Goal: Check status: Check status

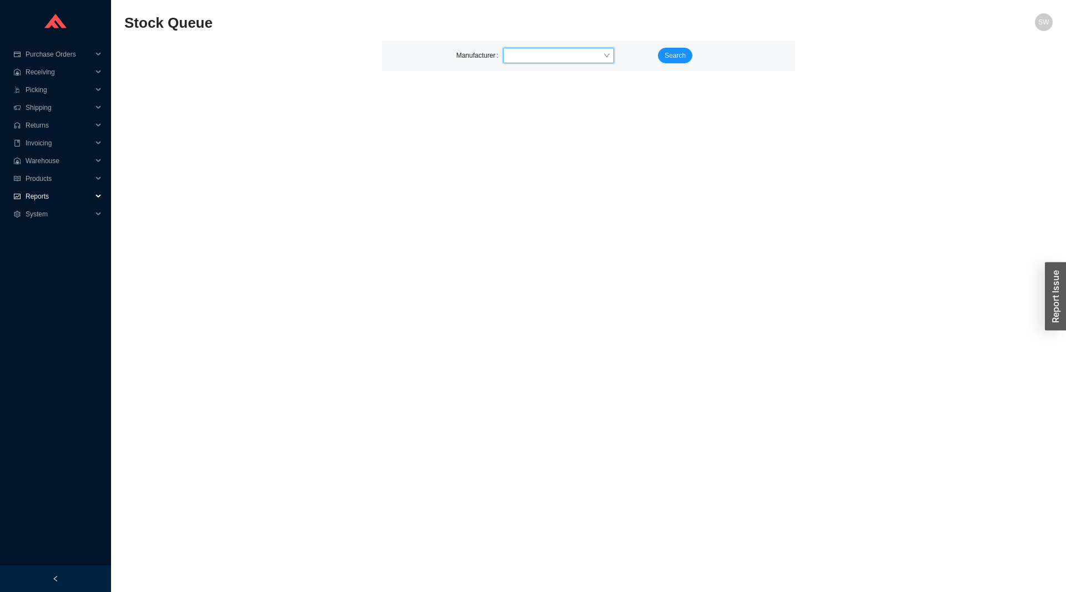
click at [38, 189] on span "Reports" at bounding box center [59, 197] width 67 height 18
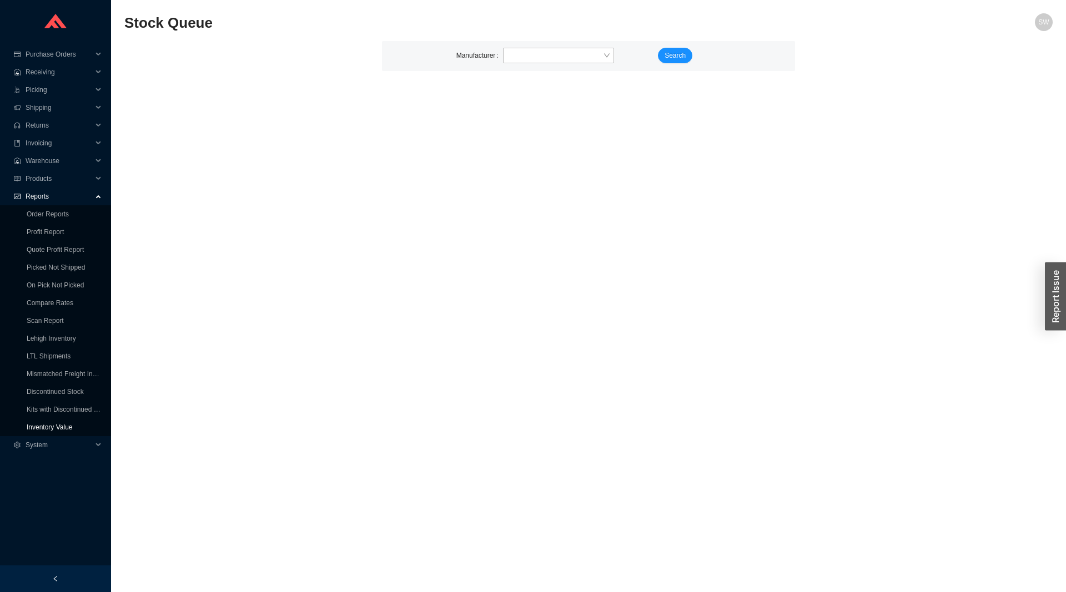
click at [51, 423] on link "Inventory Value" at bounding box center [50, 427] width 46 height 8
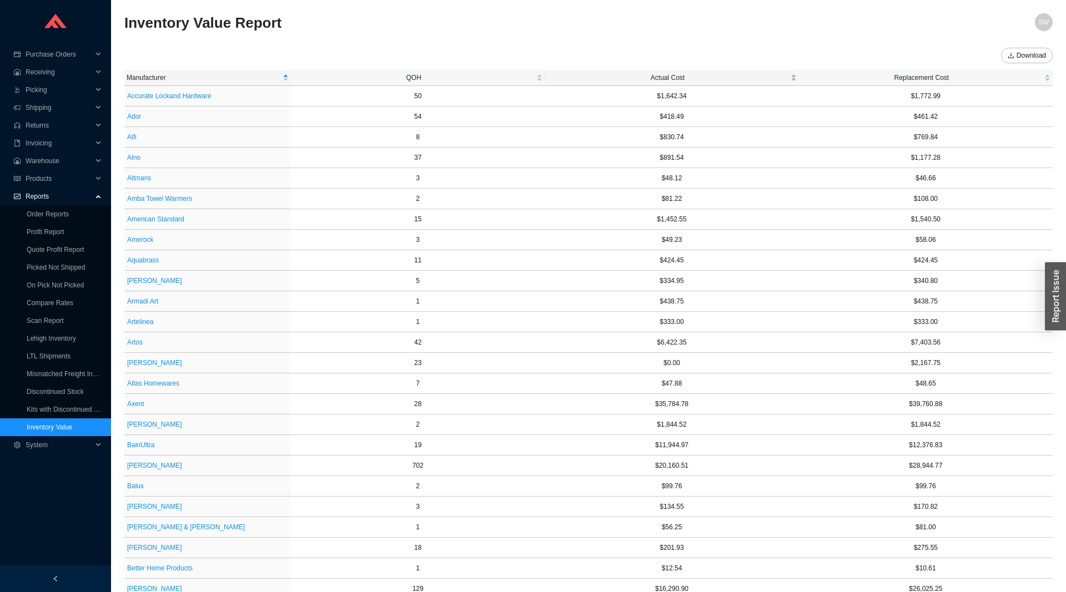
click at [659, 78] on span "Actual Cost" at bounding box center [667, 77] width 241 height 11
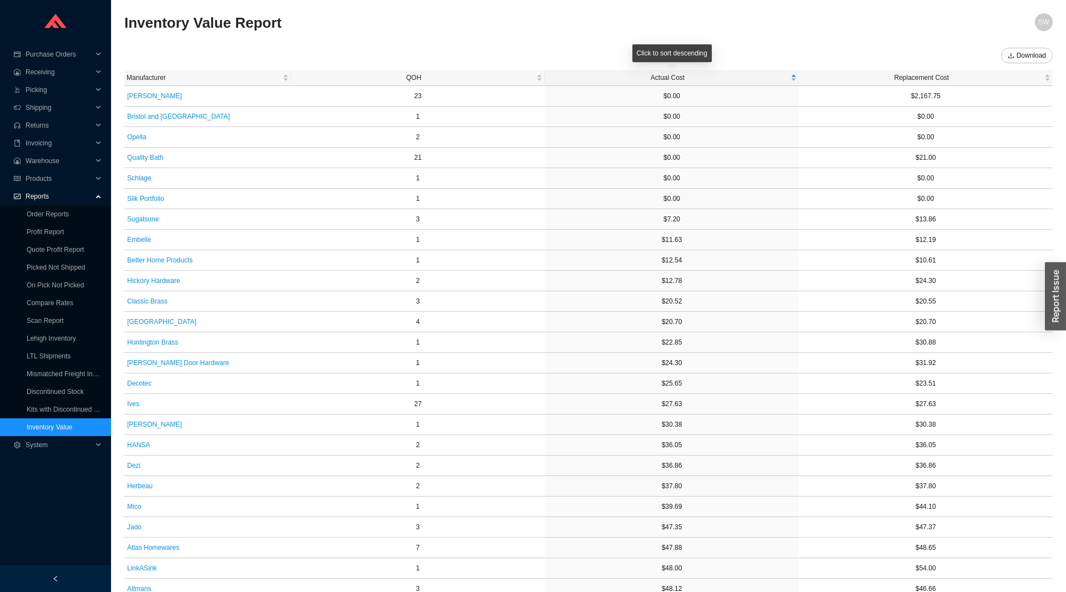
click at [659, 78] on span "Actual Cost" at bounding box center [667, 77] width 241 height 11
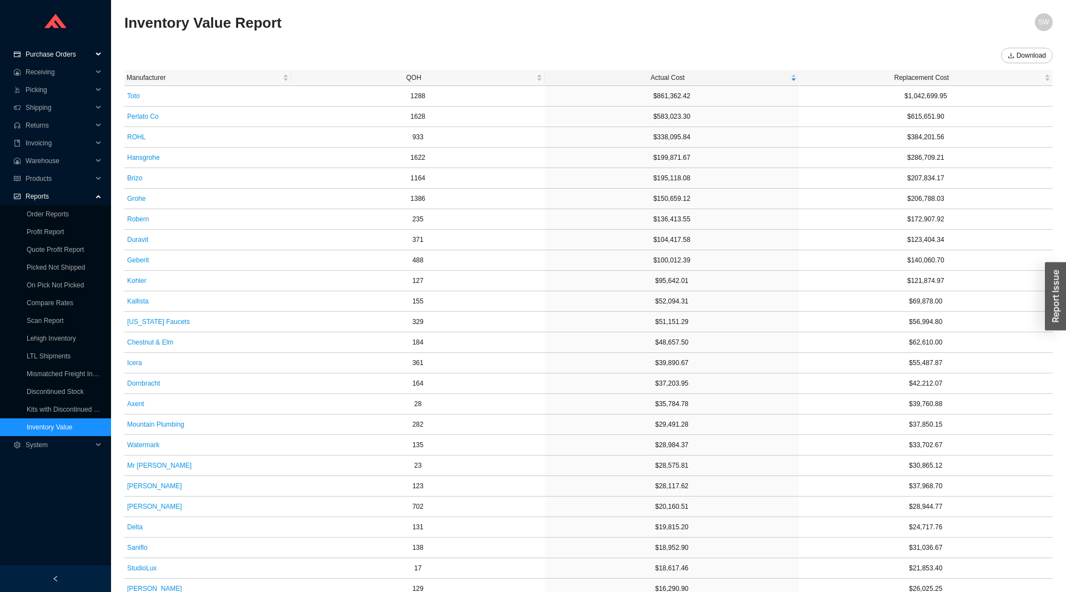
click at [54, 53] on span "Purchase Orders" at bounding box center [59, 55] width 67 height 18
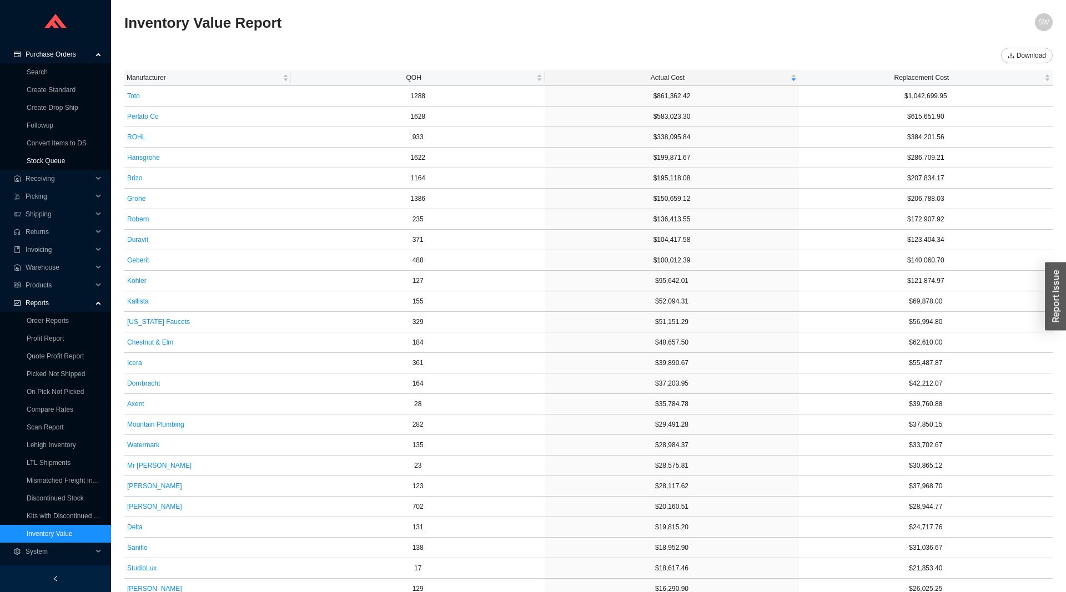
click at [43, 161] on link "Stock Queue" at bounding box center [46, 161] width 38 height 8
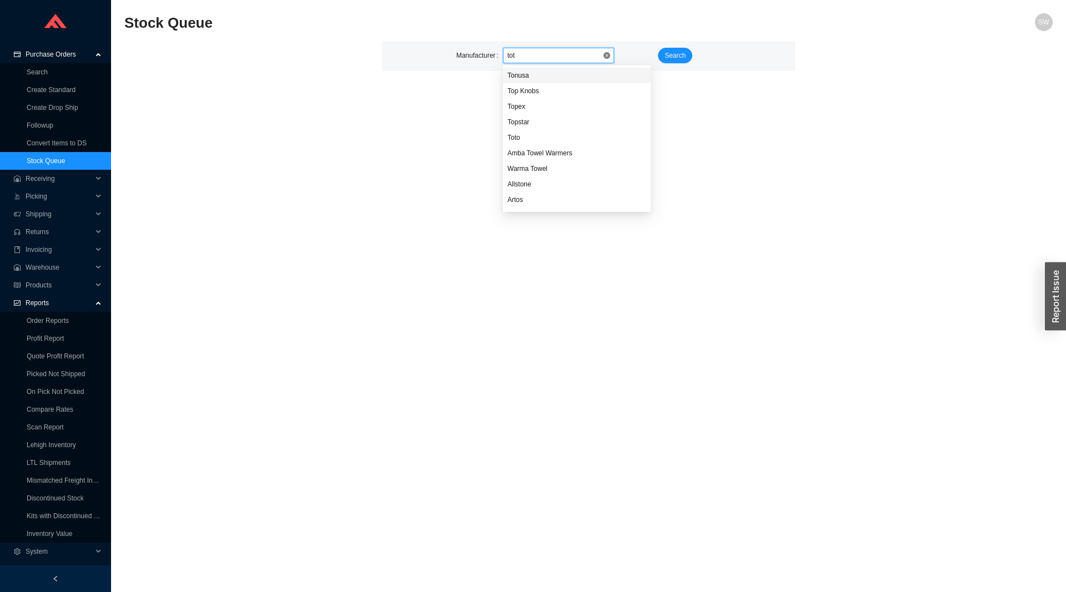
type input "toto"
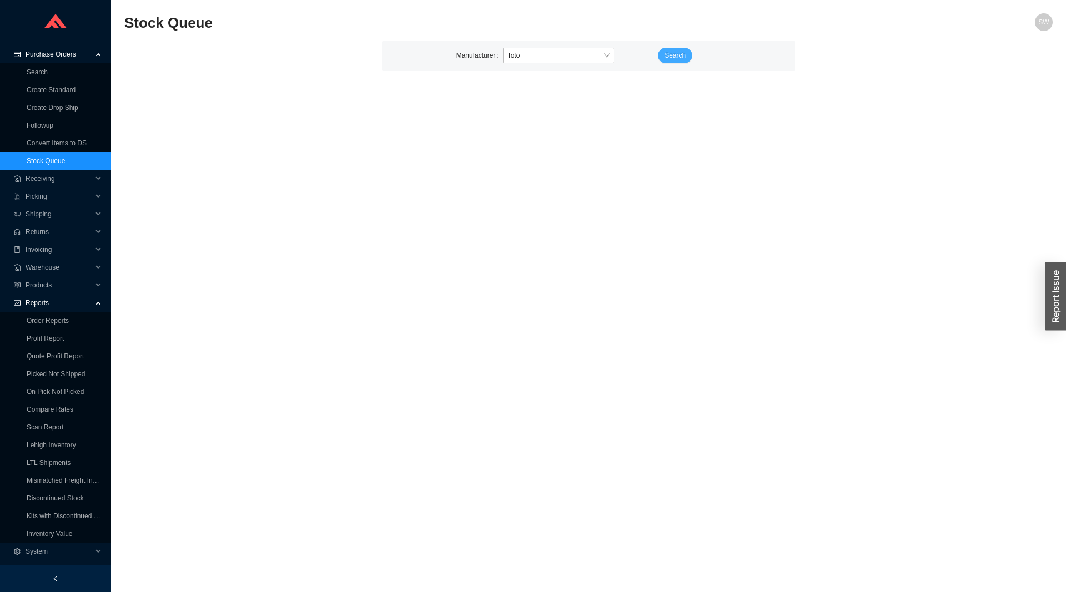
click at [671, 52] on span "Search" at bounding box center [674, 55] width 21 height 11
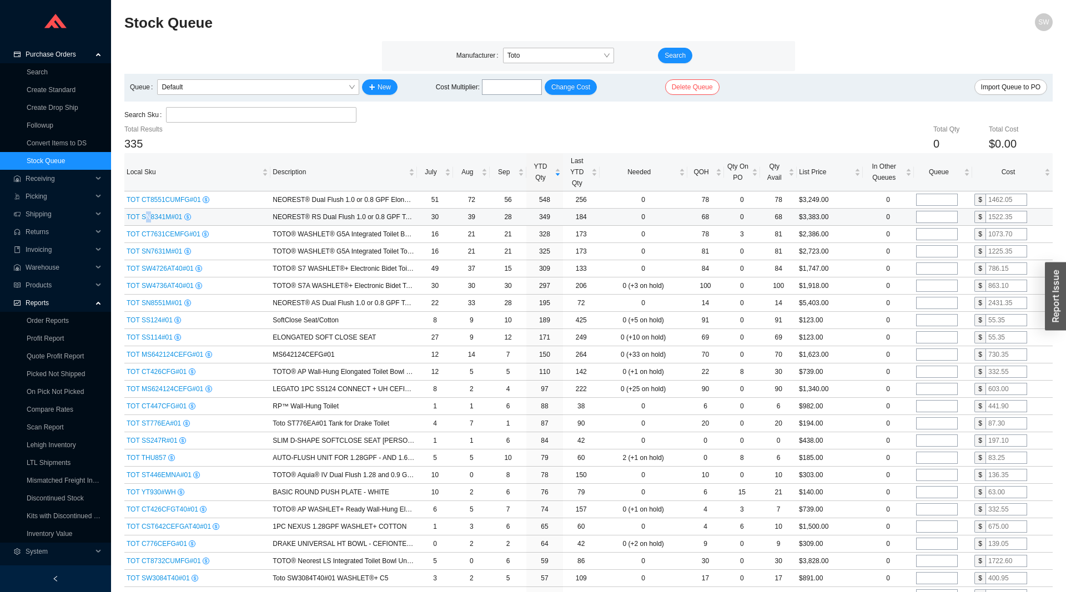
click at [146, 220] on span "TOT SN8341M#01" at bounding box center [156, 217] width 58 height 8
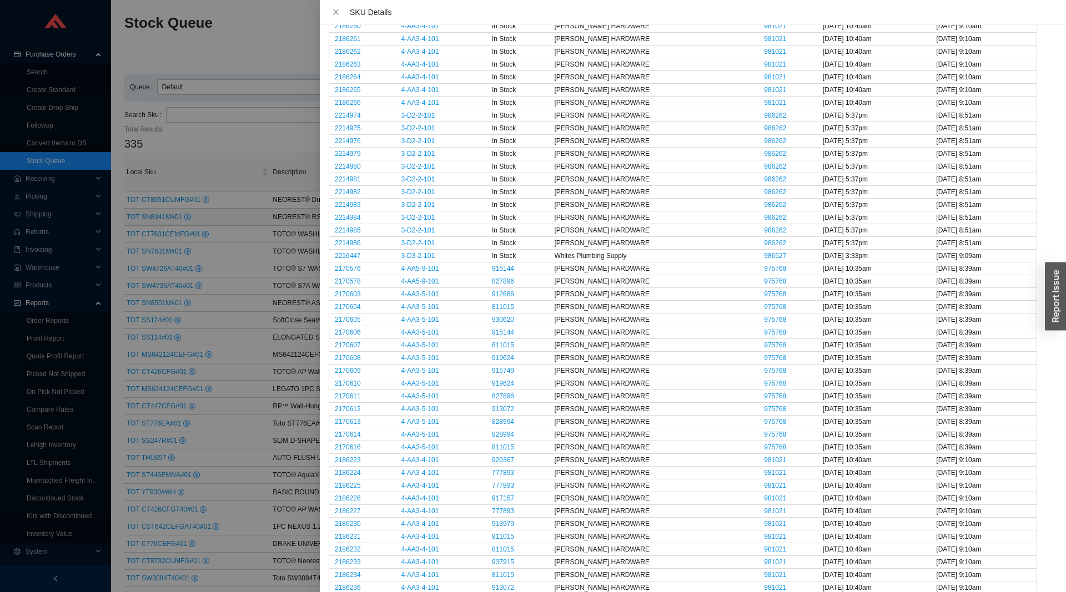
scroll to position [1215, 0]
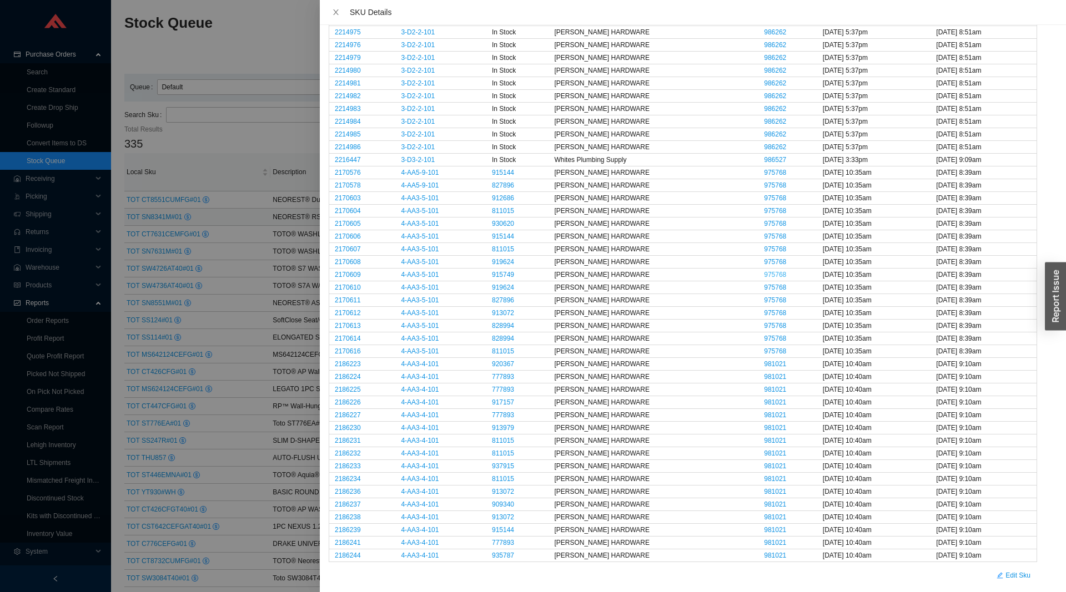
click at [764, 275] on link "975768" at bounding box center [775, 275] width 22 height 8
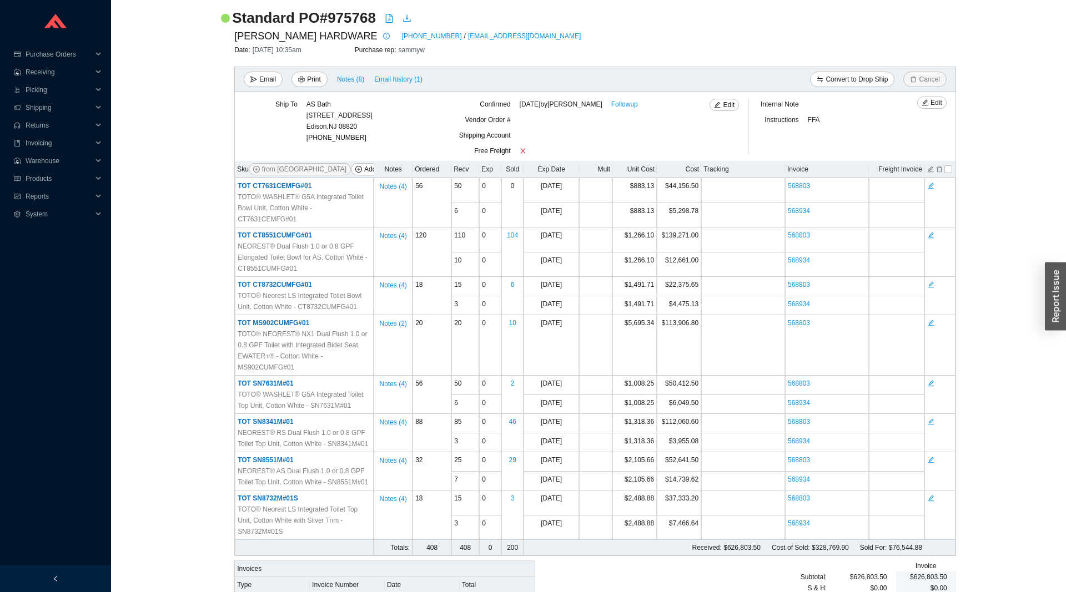
scroll to position [113, 0]
